Goal: Transaction & Acquisition: Subscribe to service/newsletter

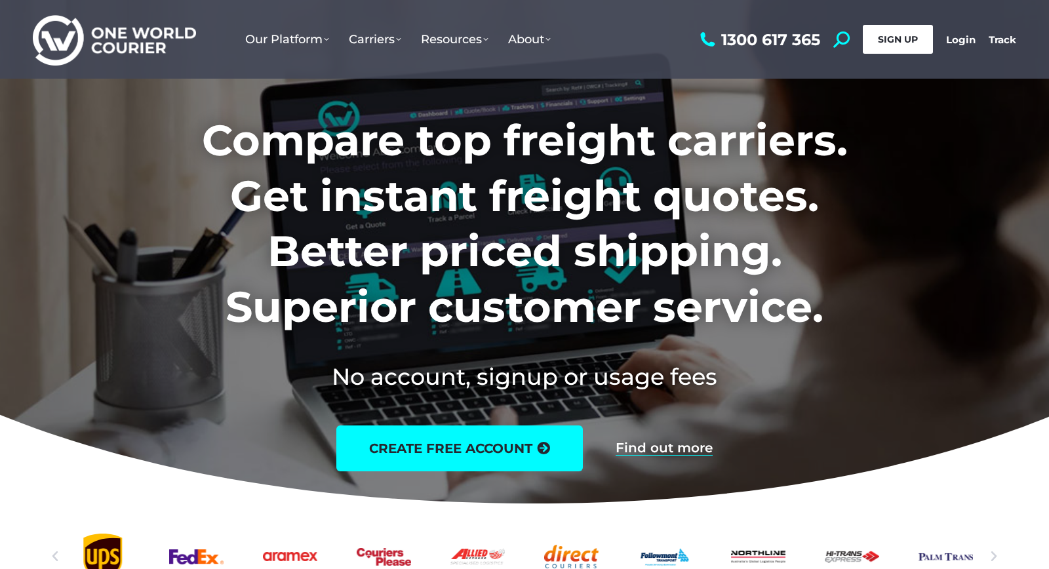
click at [887, 49] on link "SIGN UP" at bounding box center [898, 39] width 70 height 29
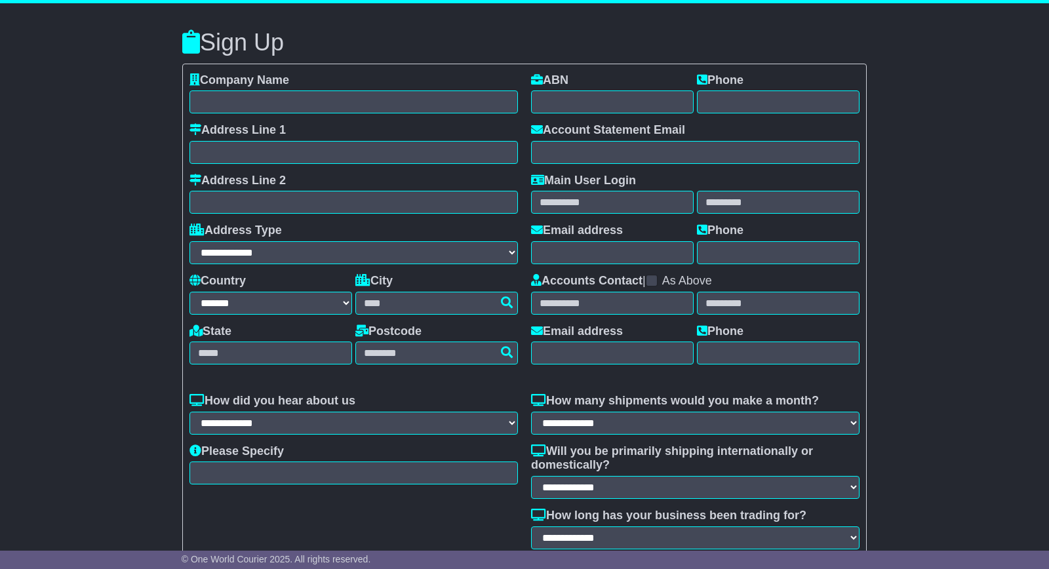
select select "**"
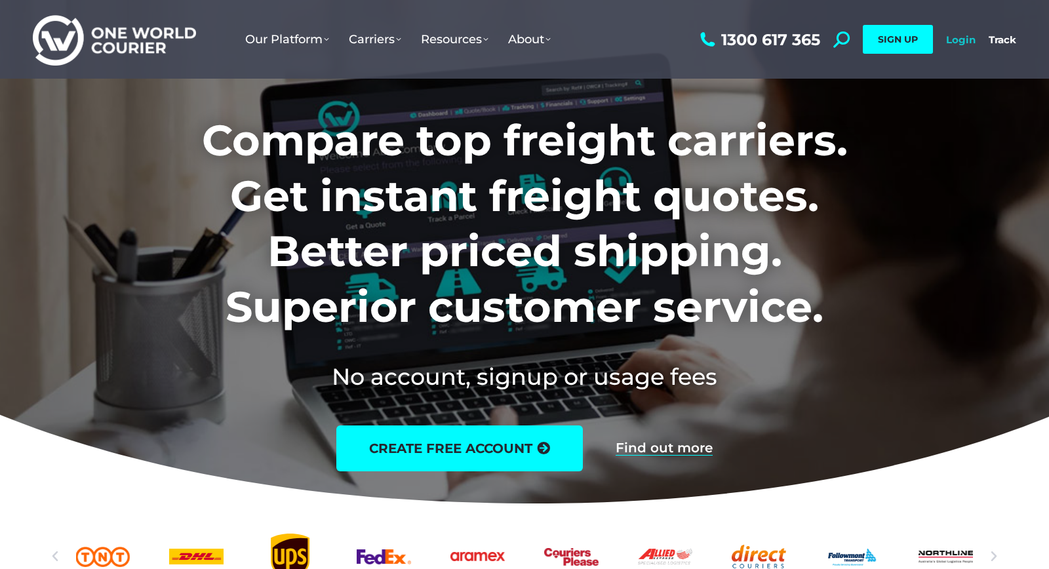
click at [962, 37] on link "Login" at bounding box center [960, 39] width 29 height 12
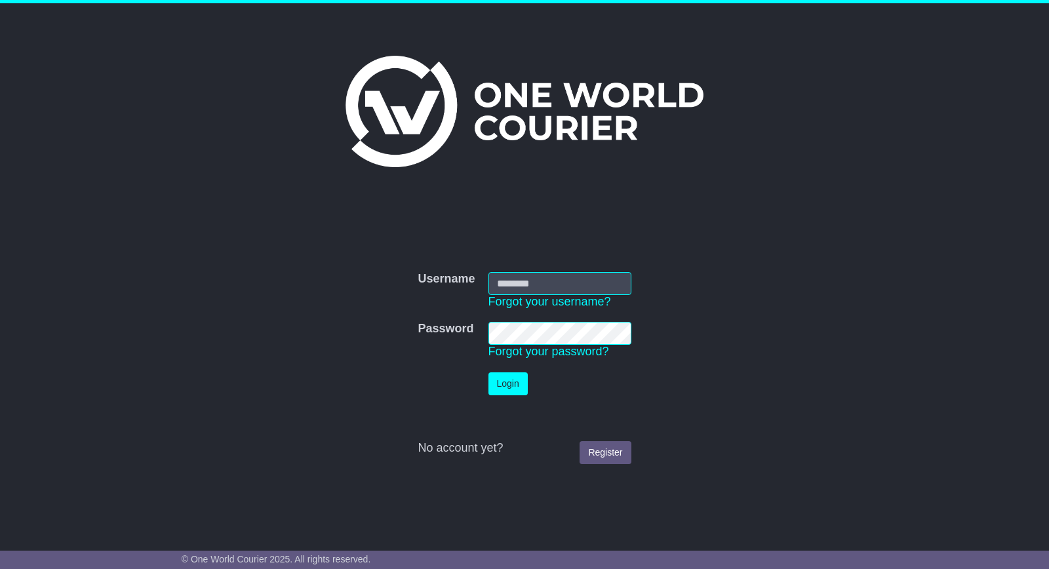
click at [600, 283] on input "Username" at bounding box center [559, 283] width 143 height 23
click at [515, 286] on input "Username" at bounding box center [559, 283] width 143 height 23
click at [513, 283] on input "Username" at bounding box center [559, 283] width 143 height 23
click at [512, 288] on input "Username" at bounding box center [559, 283] width 143 height 23
